Goal: Task Accomplishment & Management: Complete application form

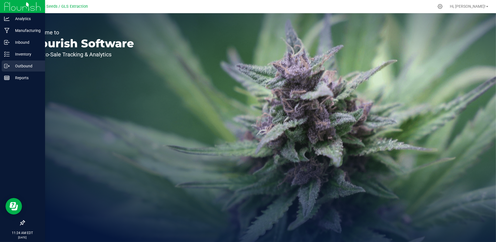
click at [21, 65] on p "Outbound" at bounding box center [26, 66] width 33 height 7
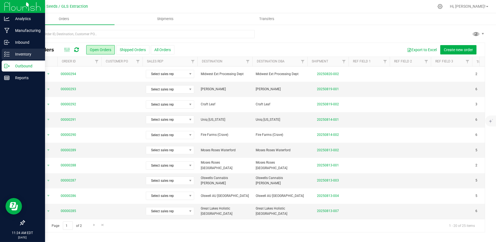
click at [19, 57] on p "Inventory" at bounding box center [26, 54] width 33 height 7
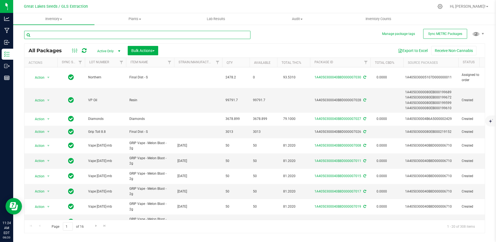
click at [58, 35] on input "text" at bounding box center [137, 35] width 226 height 8
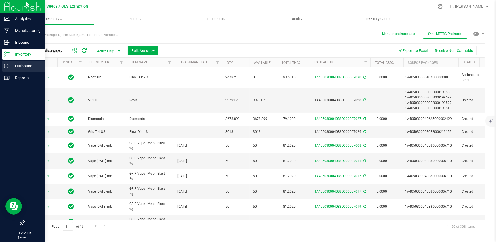
click at [24, 65] on p "Outbound" at bounding box center [26, 66] width 33 height 7
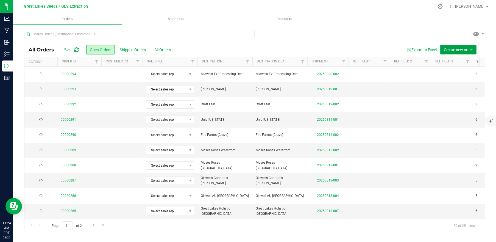
click at [460, 52] on button "Create new order" at bounding box center [458, 49] width 36 height 9
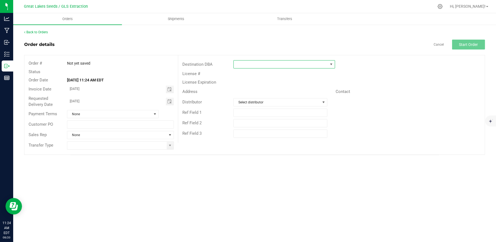
click at [247, 65] on span at bounding box center [281, 64] width 94 height 8
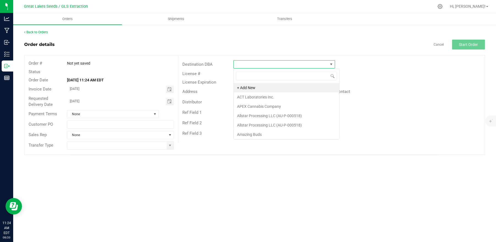
scroll to position [8, 101]
type input "vib"
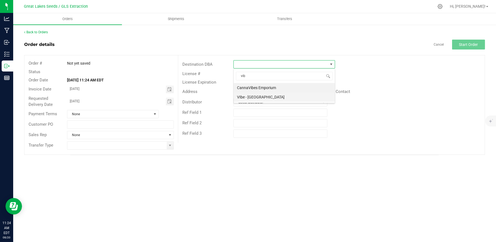
click at [262, 96] on li "VIbe - [GEOGRAPHIC_DATA]" at bounding box center [284, 96] width 101 height 9
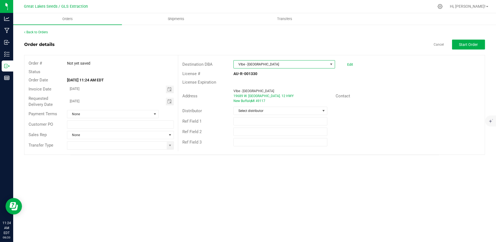
click at [333, 65] on span at bounding box center [330, 64] width 7 height 8
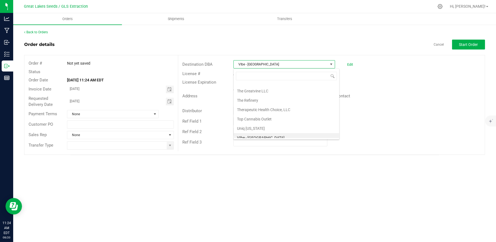
scroll to position [0, 0]
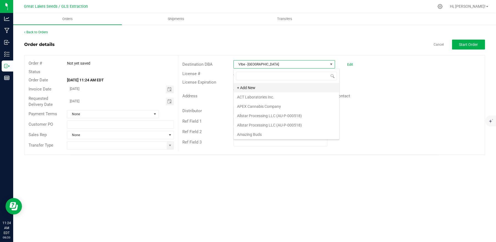
click at [264, 86] on li "+ Add New" at bounding box center [286, 87] width 105 height 9
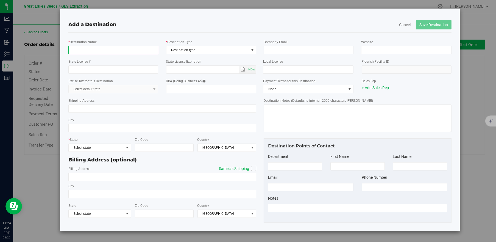
click at [113, 49] on input "* Destination Name" at bounding box center [113, 50] width 90 height 8
type input "Vibe MBD Ventures LLC"
click at [205, 52] on span "Destination type" at bounding box center [207, 50] width 83 height 8
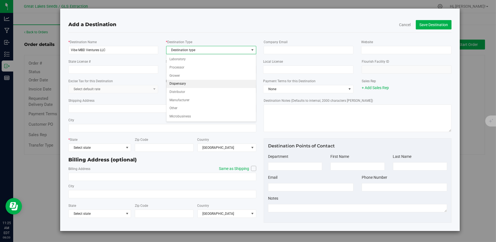
click at [189, 85] on li "Dispensary" at bounding box center [211, 84] width 90 height 8
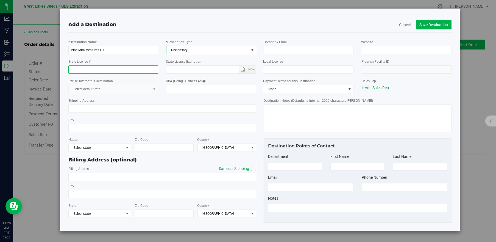
click at [110, 66] on input "State License #" at bounding box center [113, 69] width 90 height 8
type input "AU-R-001031"
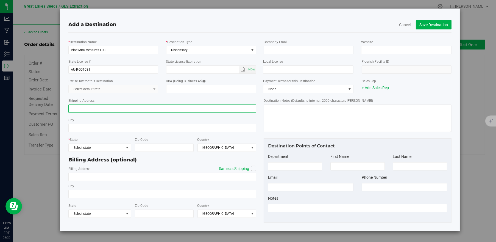
click at [87, 107] on input "Shipping Address" at bounding box center [162, 108] width 188 height 8
type input "[STREET_ADDRESS]"
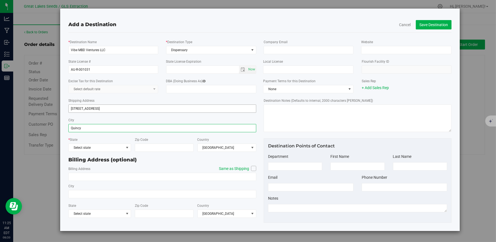
type input "Quincy"
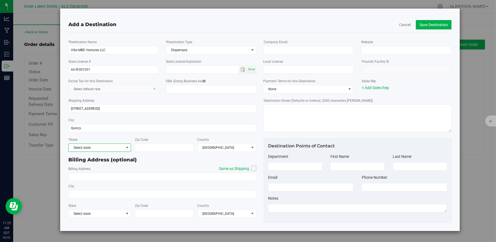
click at [101, 151] on span "Select state" at bounding box center [96, 148] width 55 height 8
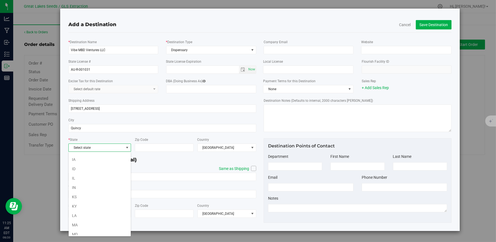
scroll to position [183, 0]
click at [98, 180] on li "MI" at bounding box center [100, 179] width 62 height 9
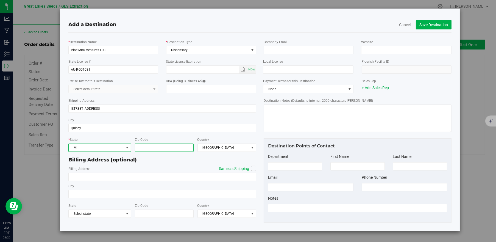
click at [155, 149] on input "Zip Code" at bounding box center [164, 147] width 59 height 8
type input "49082"
click at [255, 168] on icon at bounding box center [253, 168] width 3 height 0
click at [0, 0] on input "Same as Shipping" at bounding box center [0, 0] width 0 height 0
type input "[STREET_ADDRESS]"
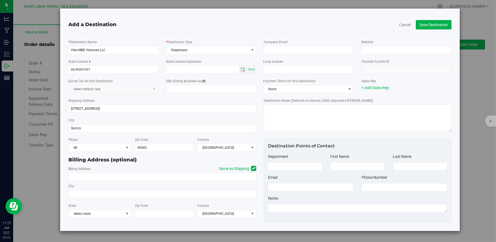
type input "Quincy"
type input "49082"
click at [430, 24] on button "Save Destination" at bounding box center [434, 24] width 36 height 9
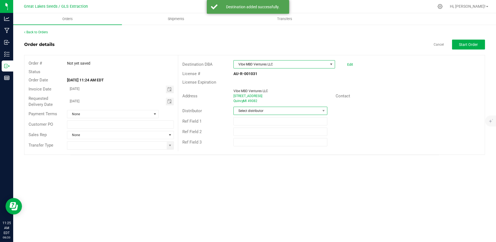
click at [310, 111] on span "Select distributor" at bounding box center [277, 111] width 86 height 8
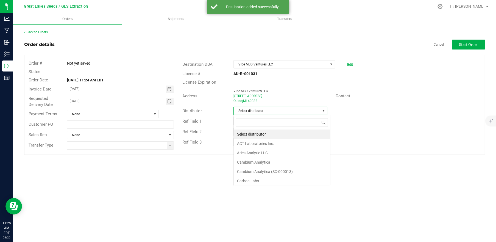
scroll to position [8, 94]
type input "mot"
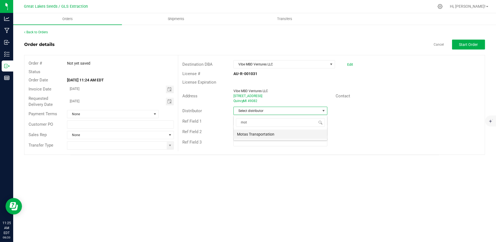
click at [292, 136] on li "Motas Transportation" at bounding box center [280, 133] width 93 height 9
click at [169, 142] on span at bounding box center [170, 145] width 7 height 8
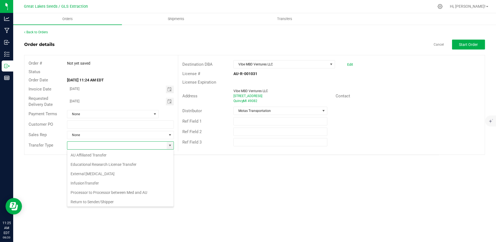
scroll to position [38, 0]
click at [112, 191] on li "Wholesale Transfer" at bounding box center [120, 191] width 106 height 9
type input "Wholesale Transfer"
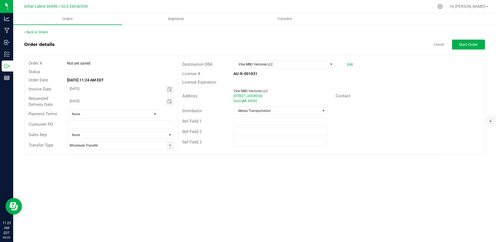
drag, startPoint x: 233, startPoint y: 73, endPoint x: 257, endPoint y: 73, distance: 24.7
click at [257, 73] on div "AU-R-001031" at bounding box center [280, 74] width 102 height 6
drag, startPoint x: 407, startPoint y: 88, endPoint x: 409, endPoint y: 85, distance: 3.3
click at [408, 88] on div "Address Vibe MBD Ventures LLC [STREET_ADDRESS] Contact" at bounding box center [331, 95] width 306 height 19
click at [470, 44] on span "Start Order" at bounding box center [468, 44] width 19 height 4
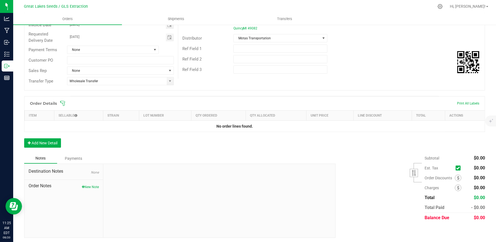
scroll to position [73, 0]
click at [64, 102] on icon at bounding box center [62, 102] width 5 height 5
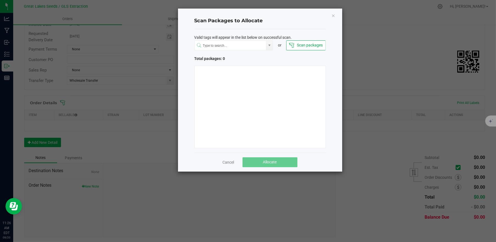
click at [312, 47] on button "Scan packages" at bounding box center [305, 45] width 39 height 10
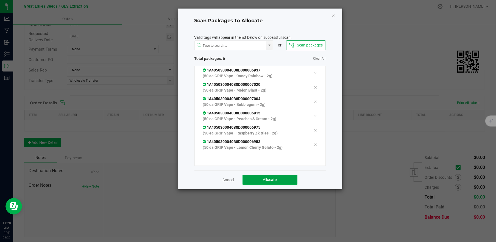
click at [272, 180] on span "Allocate" at bounding box center [270, 179] width 14 height 4
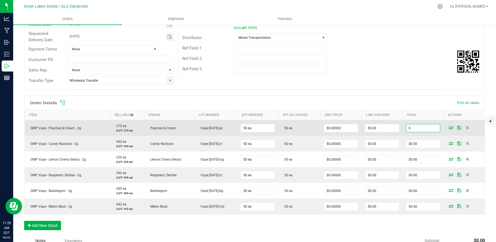
click at [413, 127] on input "0" at bounding box center [423, 128] width 34 height 8
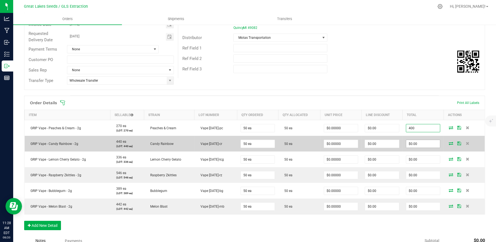
type input "400"
type input "$8.00000"
type input "$400.00"
click at [419, 145] on input "0" at bounding box center [423, 144] width 34 height 8
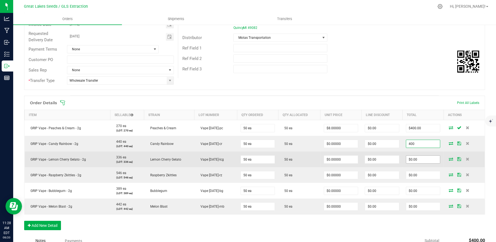
type input "400"
type input "$8.00000"
type input "$400.00"
click at [417, 158] on input "0" at bounding box center [423, 159] width 34 height 8
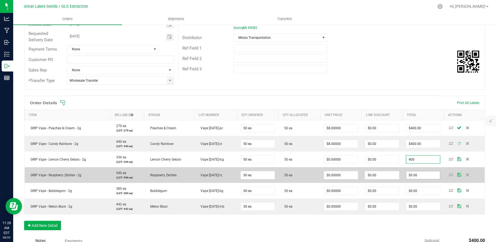
type input "400"
type input "$8.00000"
type input "$400.00"
click at [421, 175] on input "0" at bounding box center [423, 175] width 34 height 8
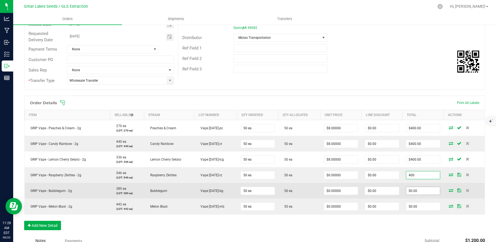
type input "400"
type input "$8.00000"
type input "$400.00"
click at [419, 190] on input "0" at bounding box center [423, 191] width 34 height 8
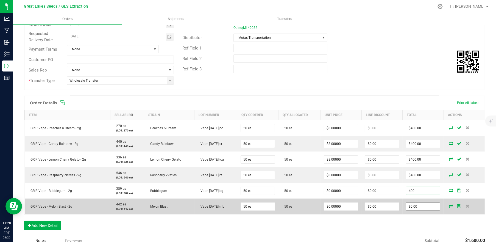
type input "400"
type input "$8.00000"
type input "$400.00"
click at [417, 204] on input "0" at bounding box center [423, 206] width 34 height 8
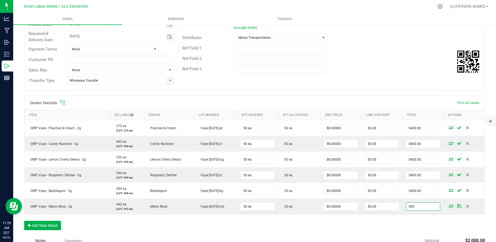
type input "400"
type input "$8.00000"
type input "$400.00"
click at [390, 76] on div "Destination DBA Vibe MBD Ventures LLC Edit Order Total $2,000.00 License # AU-R…" at bounding box center [331, 30] width 307 height 96
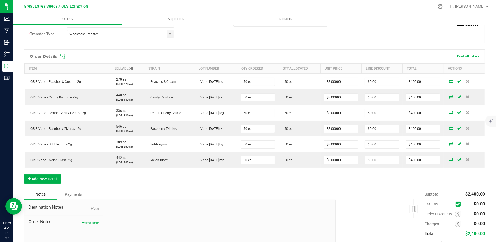
scroll to position [0, 0]
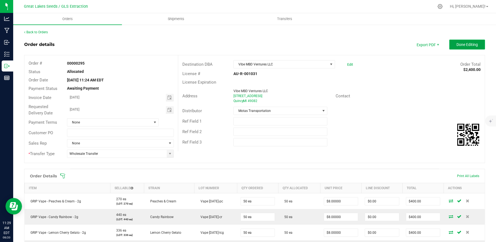
click at [463, 41] on button "Done Editing" at bounding box center [467, 45] width 36 height 10
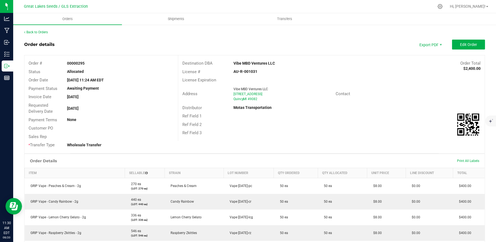
click at [260, 97] on div "[GEOGRAPHIC_DATA] , MI 49082" at bounding box center [282, 98] width 98 height 5
drag, startPoint x: 231, startPoint y: 64, endPoint x: 271, endPoint y: 65, distance: 40.1
click at [271, 65] on strong "Vibe MBD Ventures LLC" at bounding box center [253, 63] width 41 height 4
drag, startPoint x: 271, startPoint y: 65, endPoint x: 268, endPoint y: 64, distance: 3.2
copy strong "Vibe MBD Ventures LLC"
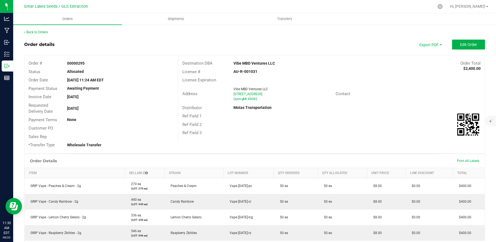
drag, startPoint x: 255, startPoint y: 72, endPoint x: 229, endPoint y: 69, distance: 25.5
click at [229, 69] on div "AU-R-001031" at bounding box center [280, 72] width 102 height 6
drag, startPoint x: 229, startPoint y: 69, endPoint x: 242, endPoint y: 71, distance: 12.5
copy strong "AU-R-001031"
drag, startPoint x: 232, startPoint y: 87, endPoint x: 255, endPoint y: 98, distance: 25.1
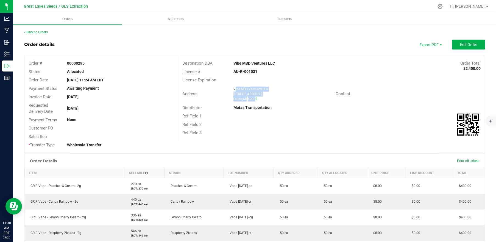
click at [255, 98] on ngx-name-and-address "Vibe MBD Ventures LLC [STREET_ADDRESS]" at bounding box center [282, 93] width 98 height 15
click at [257, 98] on div "[GEOGRAPHIC_DATA] , MI 49082" at bounding box center [282, 98] width 98 height 5
drag, startPoint x: 256, startPoint y: 98, endPoint x: 232, endPoint y: 89, distance: 25.8
click at [233, 89] on ngx-name-and-address "Vibe MBD Ventures LLC [STREET_ADDRESS]" at bounding box center [282, 93] width 98 height 15
copy ngx-name-and-address "Vibe MBD Ventures LLC [STREET_ADDRESS]"
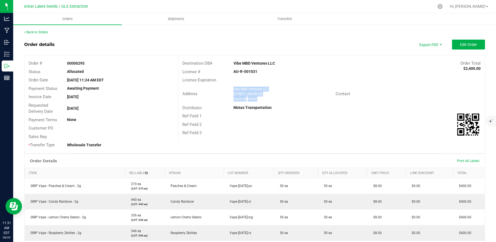
scroll to position [73, 0]
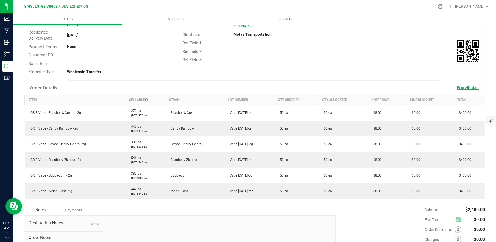
click at [463, 88] on span "Print All Labels" at bounding box center [468, 88] width 22 height 4
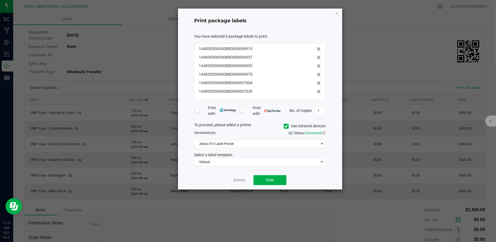
click at [287, 126] on icon at bounding box center [286, 126] width 4 height 0
click at [0, 0] on input "Use network devices" at bounding box center [0, 0] width 0 height 0
click at [322, 141] on span at bounding box center [321, 143] width 4 height 4
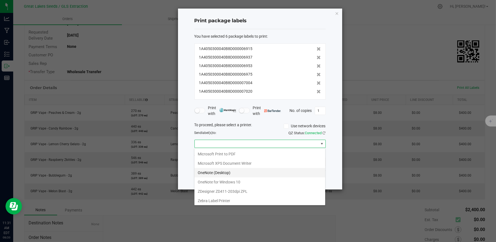
scroll to position [66, 0]
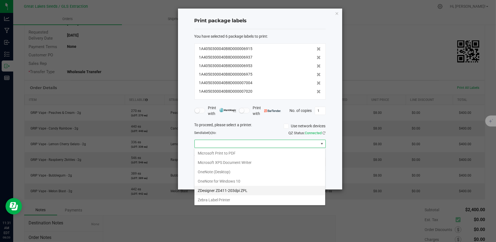
click at [249, 187] on ZPL "ZDesigner ZD411-203dpi ZPL" at bounding box center [259, 190] width 131 height 9
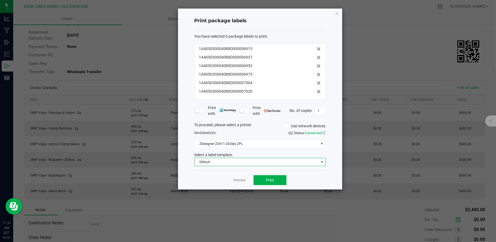
click at [261, 162] on span "Default" at bounding box center [257, 162] width 124 height 8
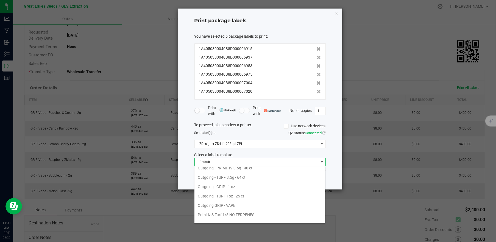
scroll to position [177, 0]
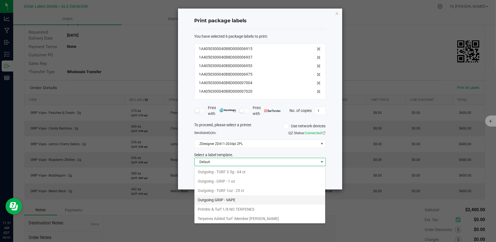
click at [234, 200] on li "Outgoing GRIP - VAPE" at bounding box center [259, 199] width 131 height 9
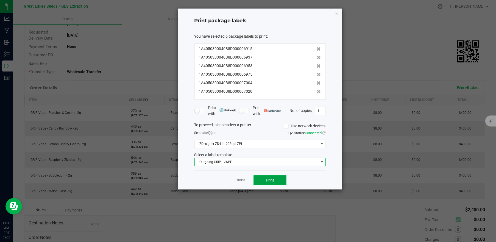
click at [268, 179] on span "Print" at bounding box center [270, 180] width 8 height 4
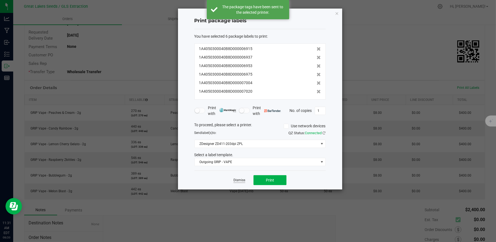
click at [241, 179] on link "Dismiss" at bounding box center [239, 180] width 12 height 5
